Goal: Navigation & Orientation: Find specific page/section

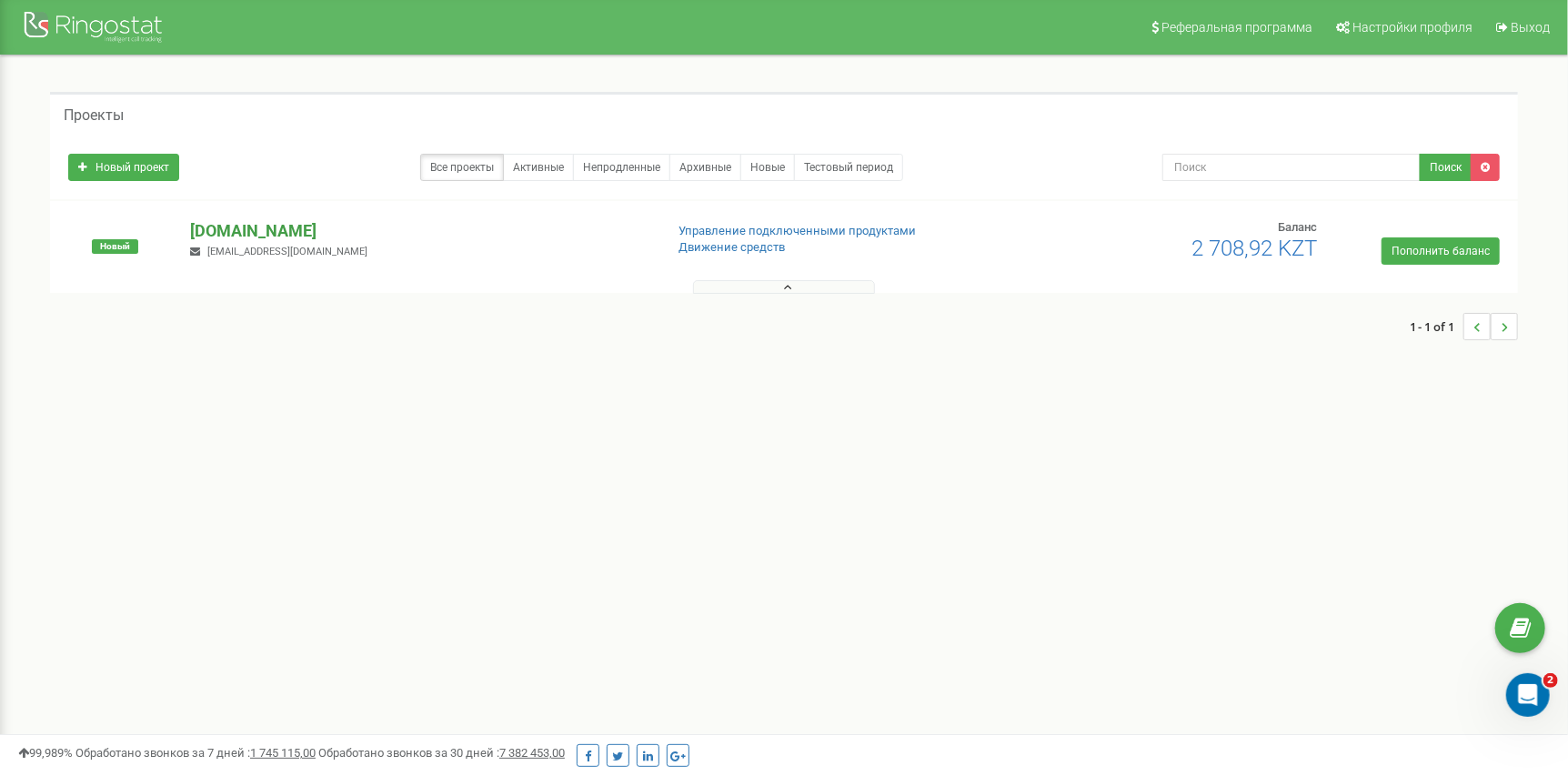
click at [218, 229] on p "[DOMAIN_NAME]" at bounding box center [419, 231] width 459 height 24
click at [794, 294] on div at bounding box center [784, 307] width 1431 height 29
click at [794, 287] on button at bounding box center [784, 287] width 182 height 14
click at [788, 276] on div at bounding box center [784, 282] width 1459 height 18
click at [790, 287] on icon at bounding box center [788, 287] width 8 height 13
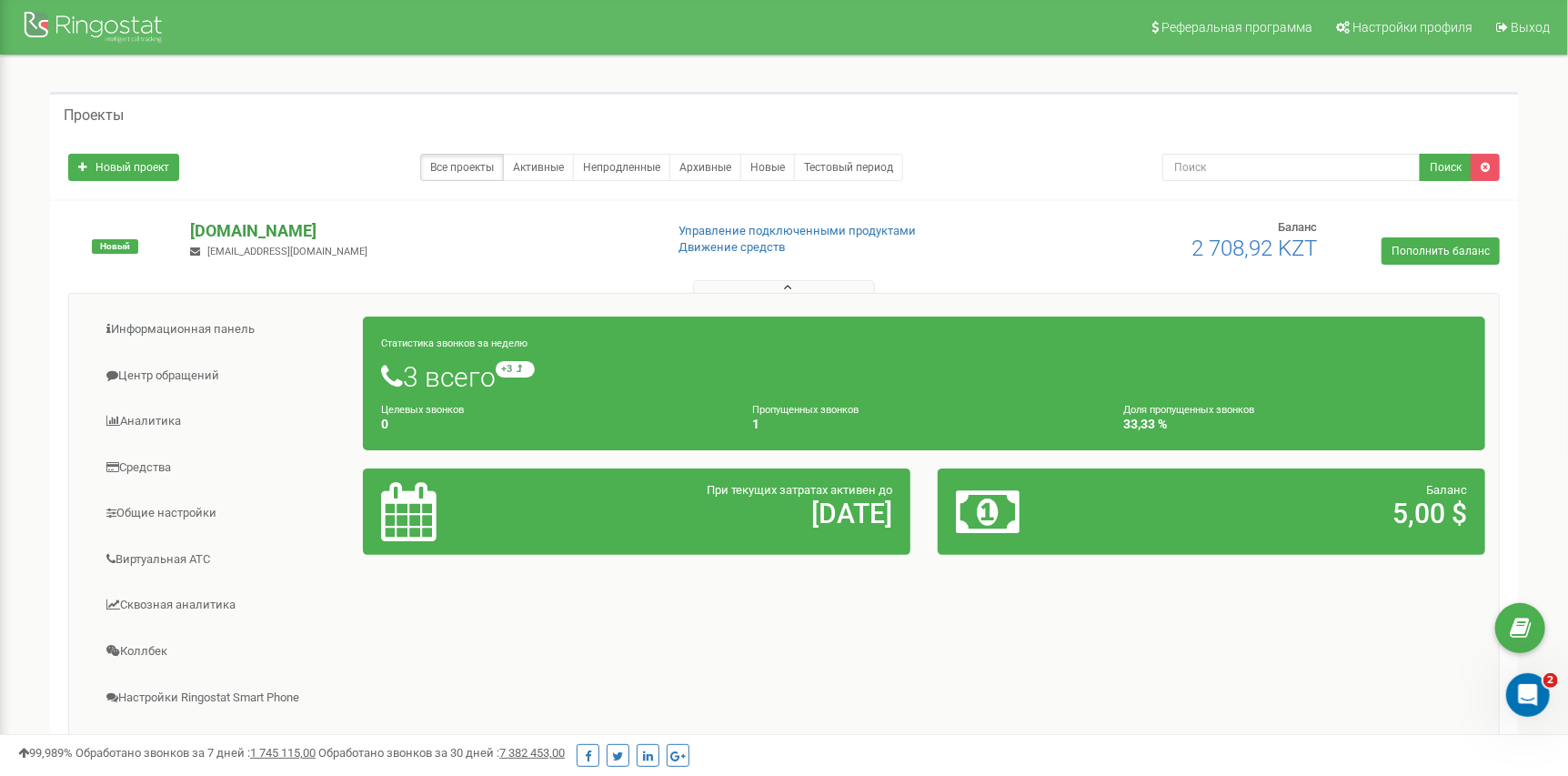
click at [218, 234] on p "[DOMAIN_NAME]" at bounding box center [419, 231] width 459 height 24
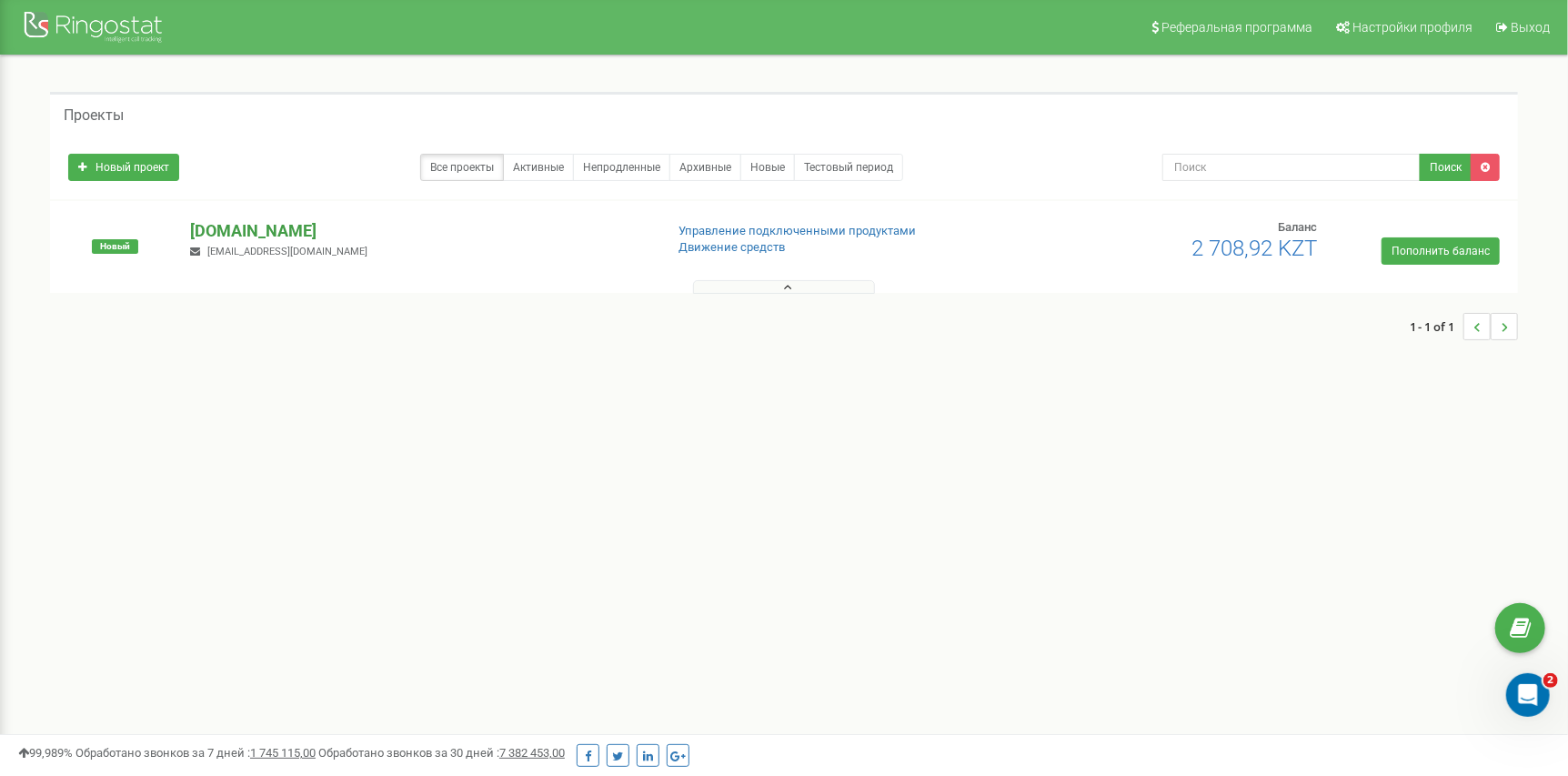
click at [215, 234] on p "[DOMAIN_NAME]" at bounding box center [419, 231] width 459 height 24
click at [264, 236] on p "[DOMAIN_NAME]" at bounding box center [419, 231] width 459 height 24
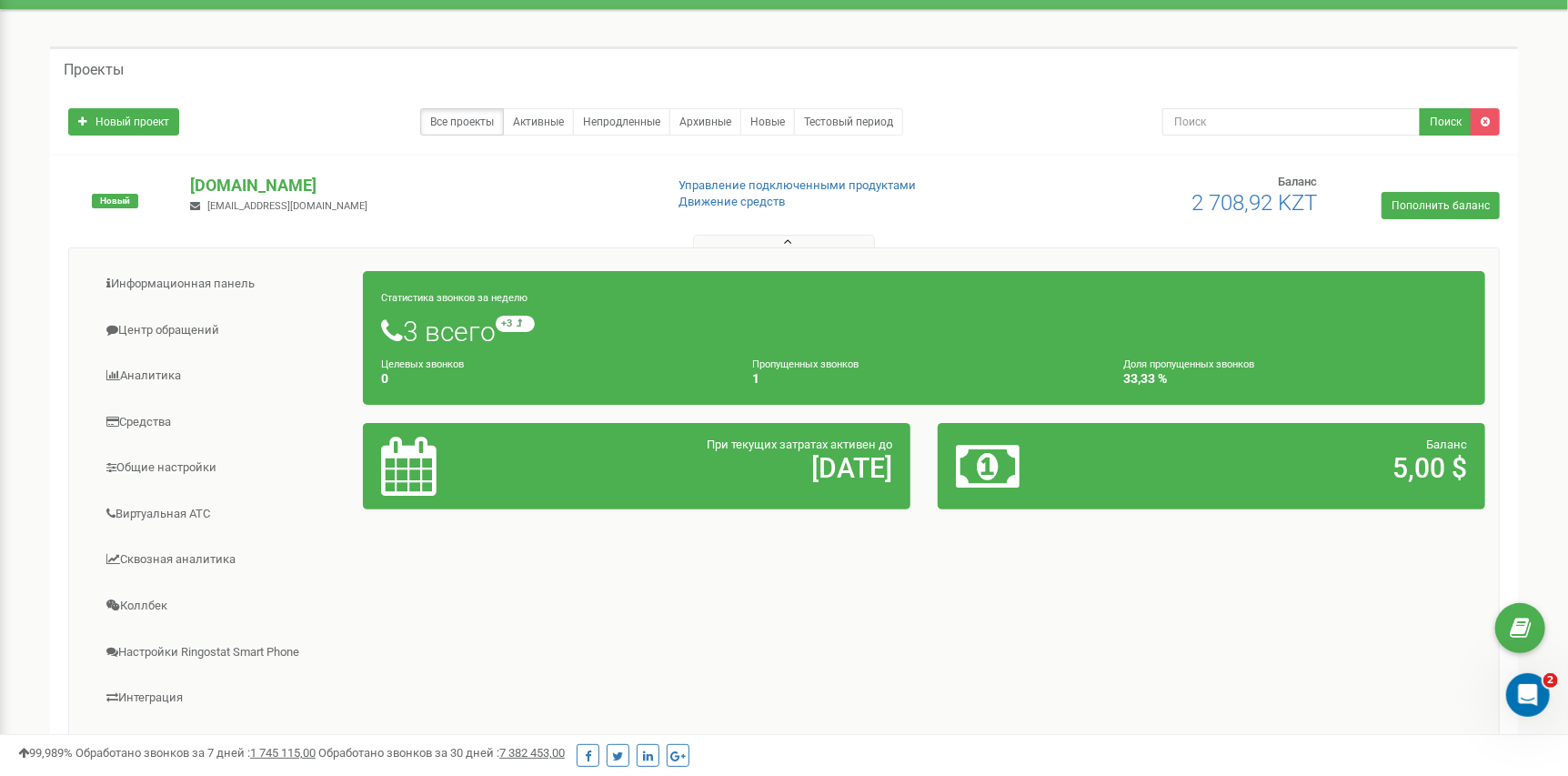
scroll to position [90, 0]
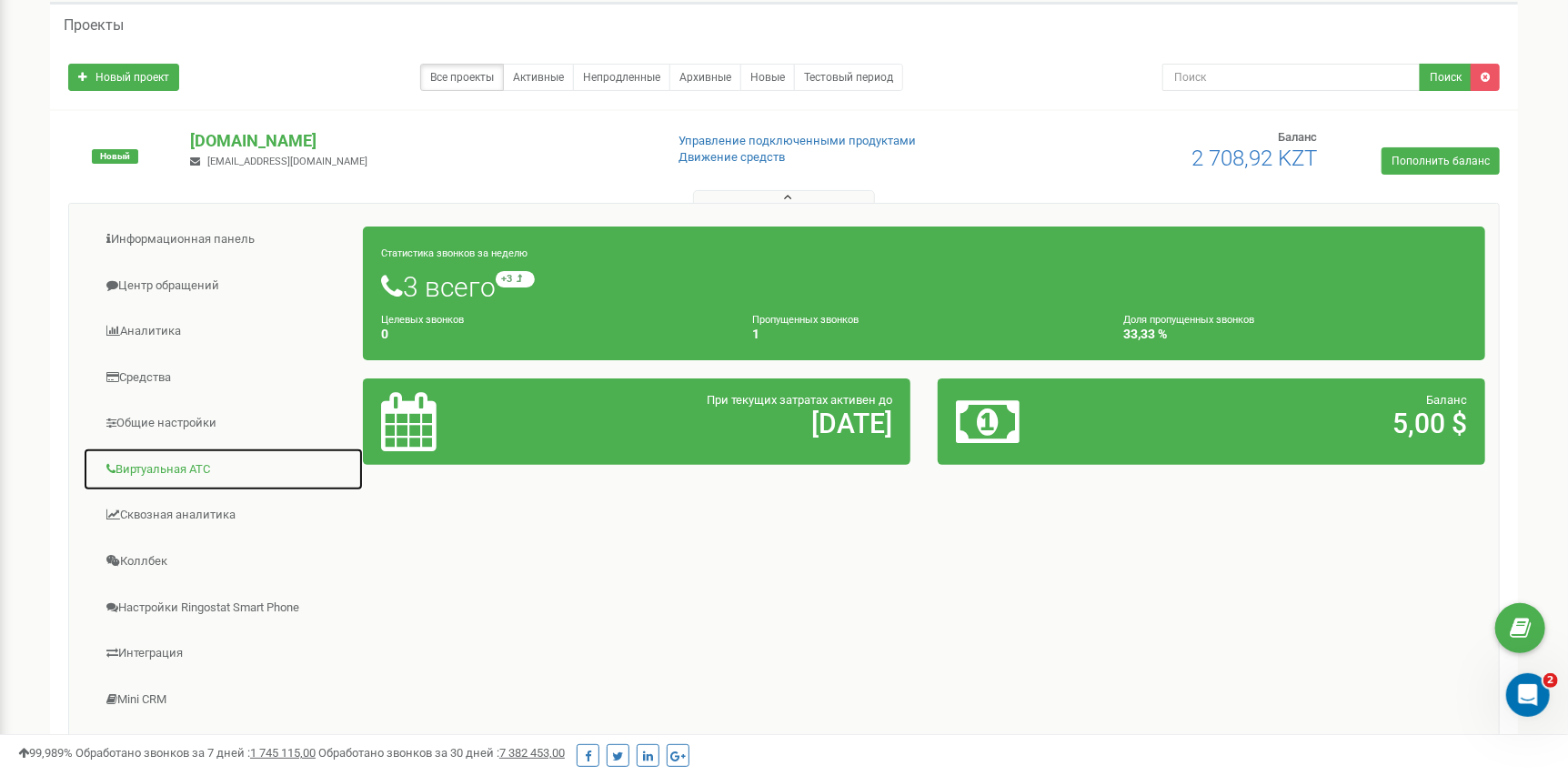
click at [175, 483] on link "Виртуальная АТС" at bounding box center [224, 470] width 281 height 45
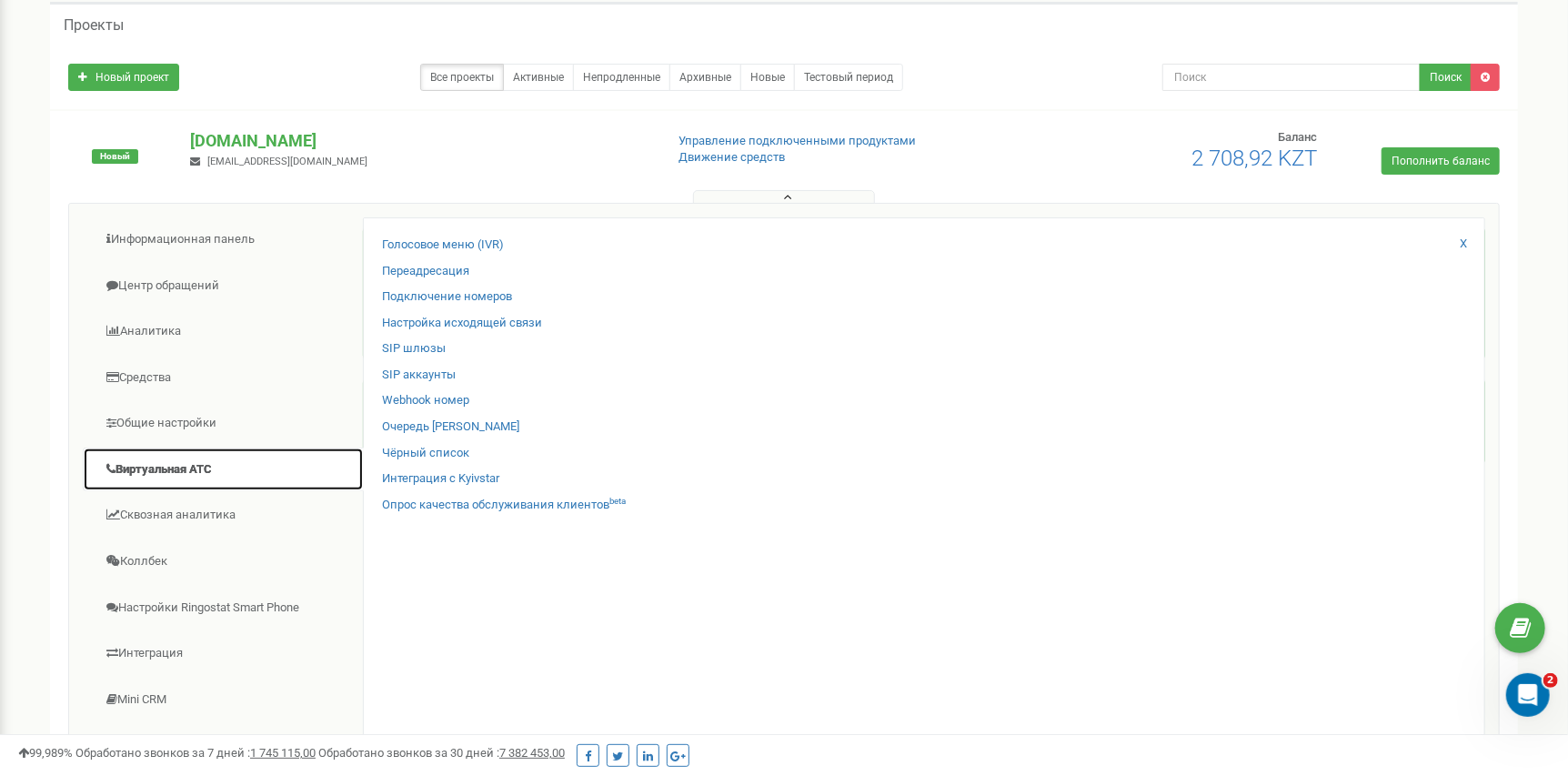
click at [146, 462] on link "Виртуальная АТС" at bounding box center [224, 470] width 281 height 45
click at [170, 471] on link "Виртуальная АТС" at bounding box center [224, 470] width 281 height 45
click at [414, 301] on link "Подключение номеров" at bounding box center [446, 296] width 130 height 17
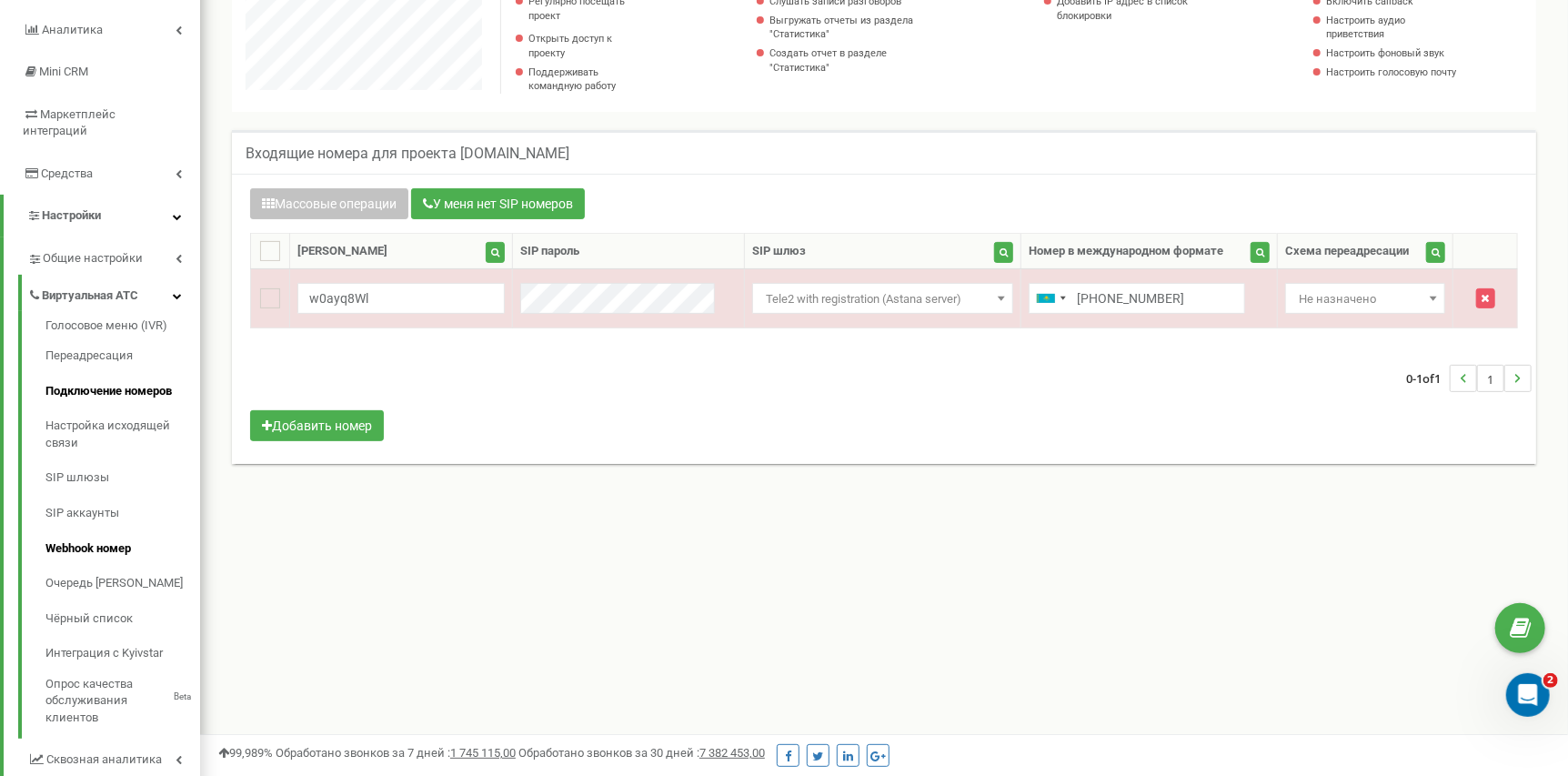
scroll to position [272, 0]
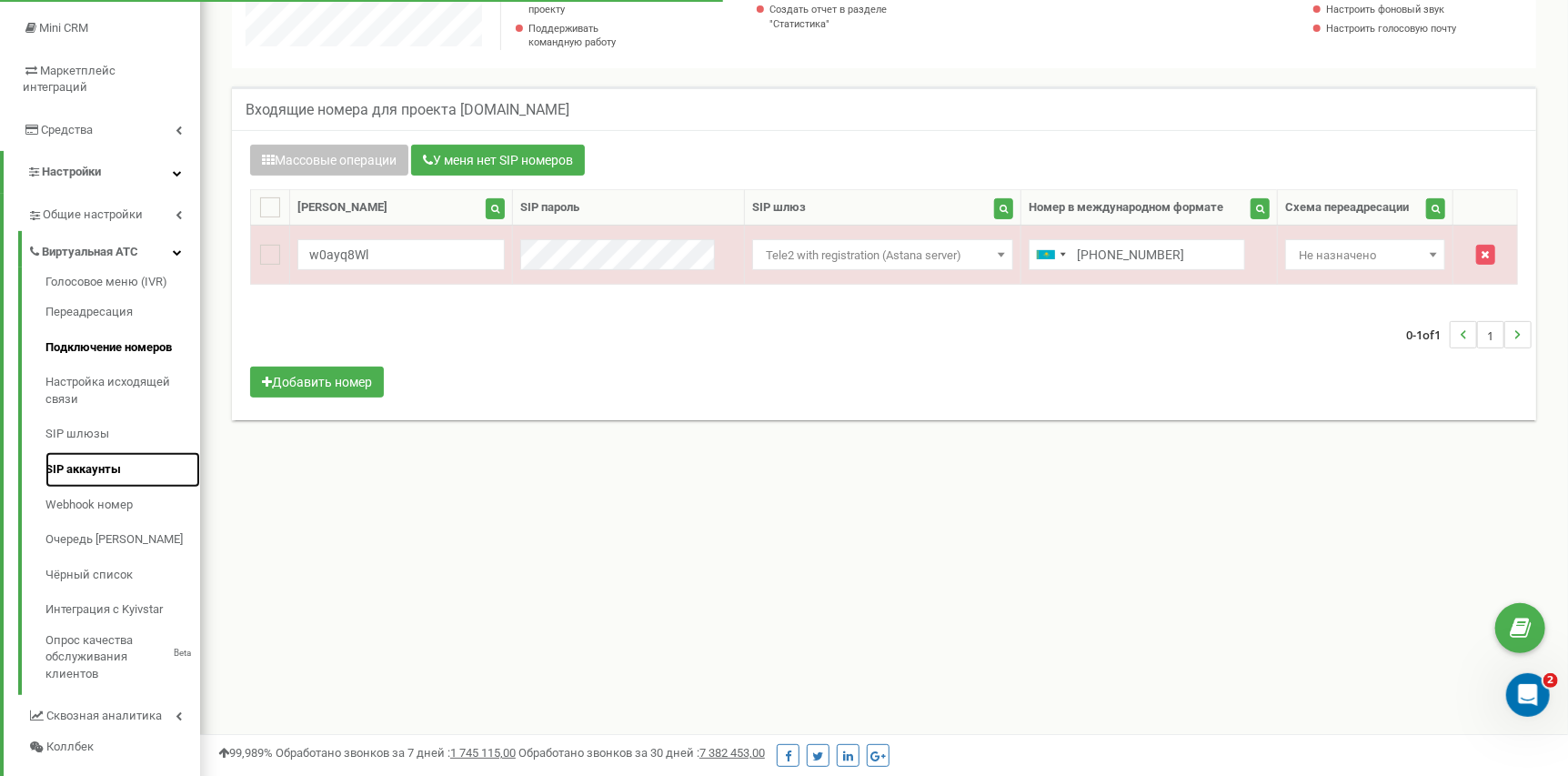
click at [81, 452] on link "SIP аккаунты" at bounding box center [123, 470] width 155 height 36
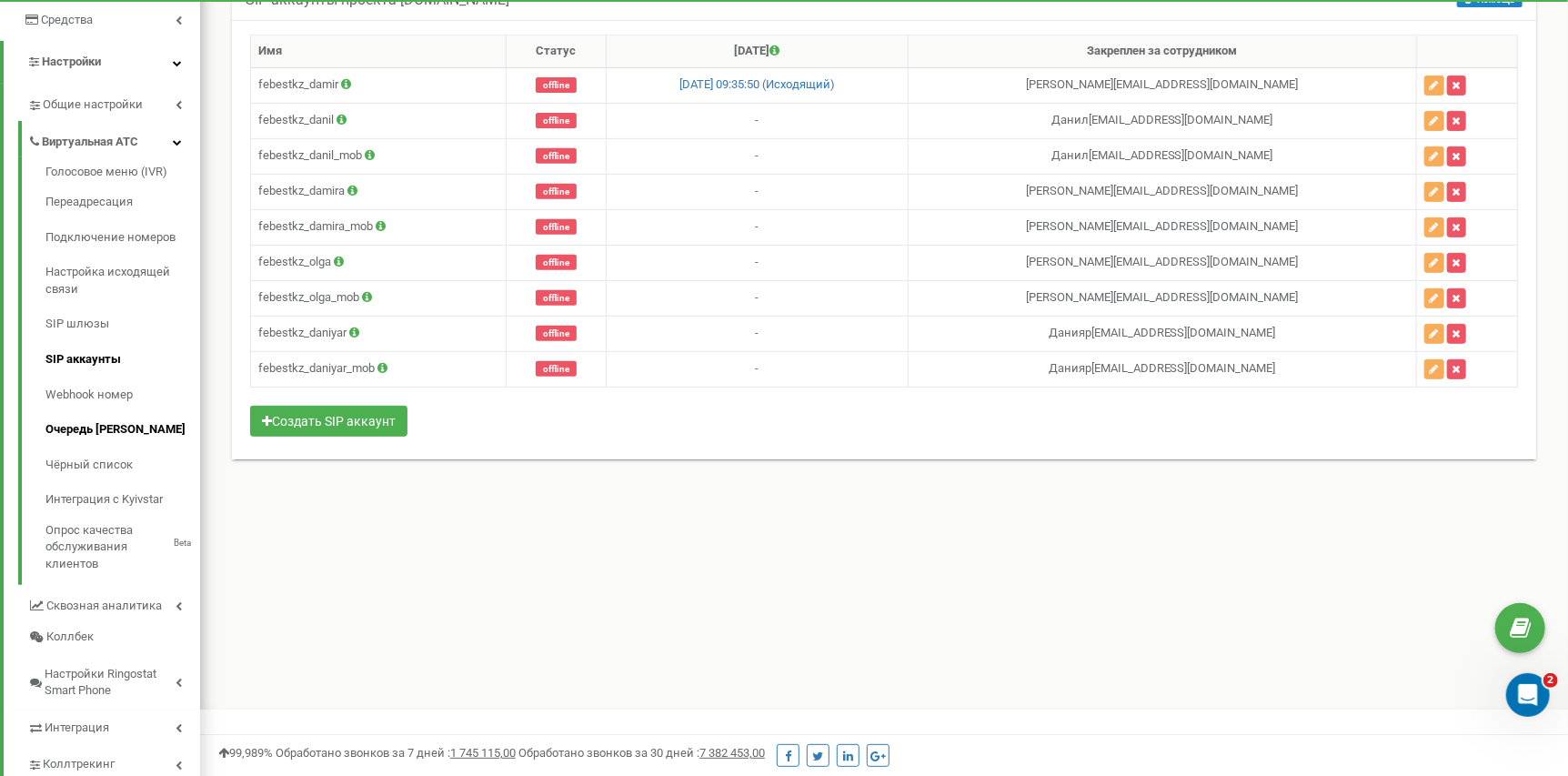
scroll to position [414, 0]
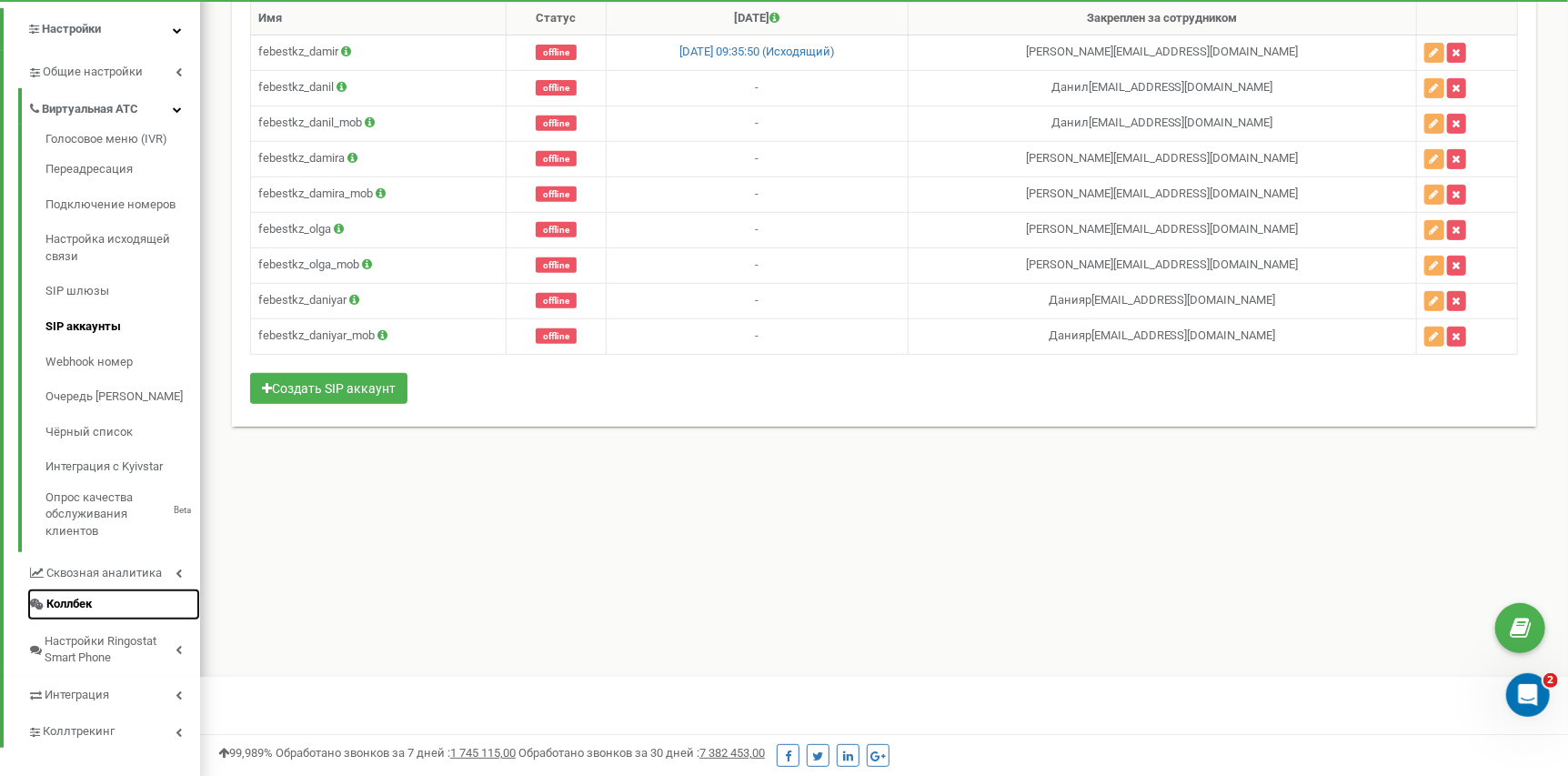
click at [67, 596] on span "Коллбек" at bounding box center [69, 604] width 46 height 17
